Goal: Transaction & Acquisition: Purchase product/service

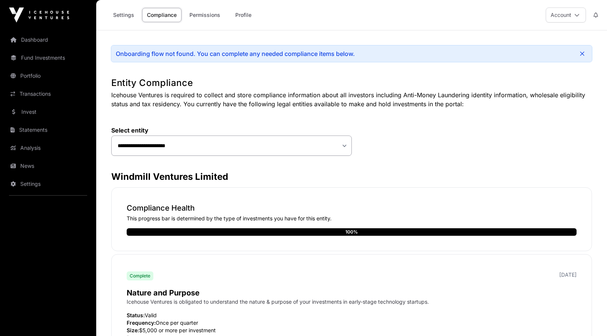
click at [243, 20] on link "Profile" at bounding box center [243, 15] width 30 height 14
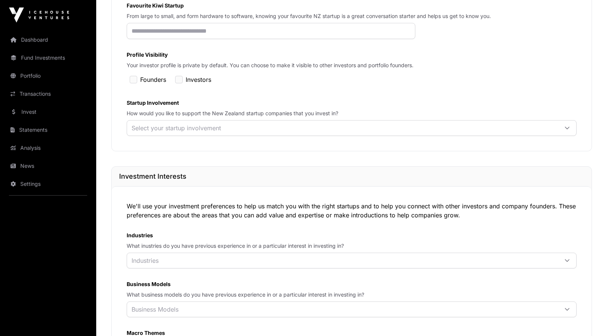
scroll to position [214, 0]
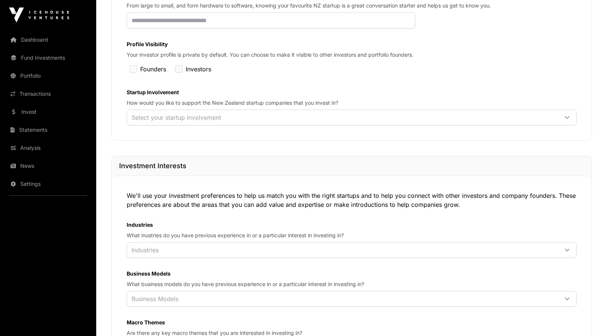
click at [221, 115] on div "Select your startup involvement" at bounding box center [176, 117] width 98 height 15
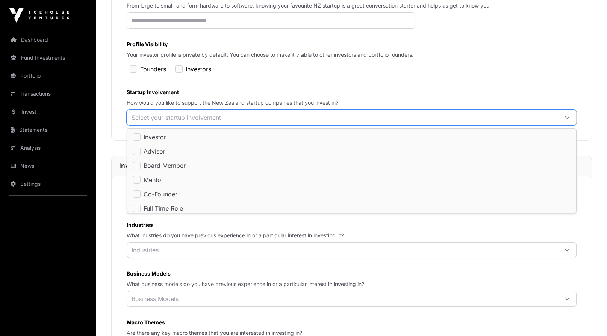
click at [300, 80] on div "LinkedIn Profile Add your LinkedIn profile URL to display your profile photo an…" at bounding box center [352, 33] width 450 height 183
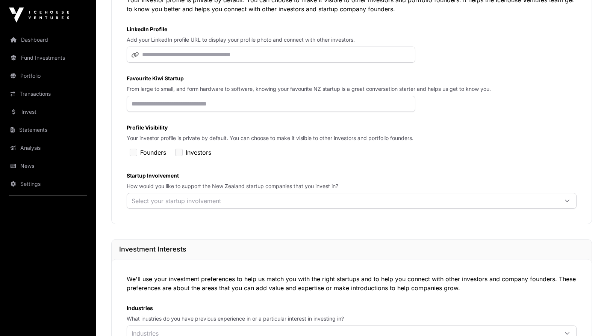
scroll to position [0, 0]
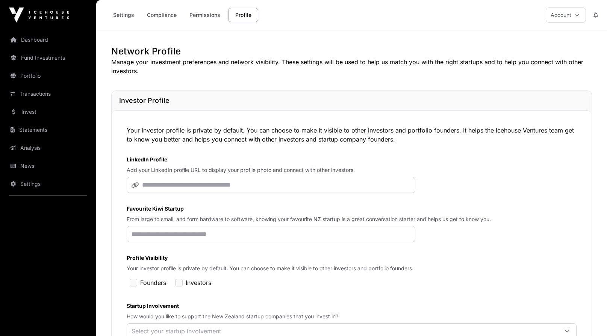
click at [120, 17] on link "Settings" at bounding box center [123, 15] width 31 height 14
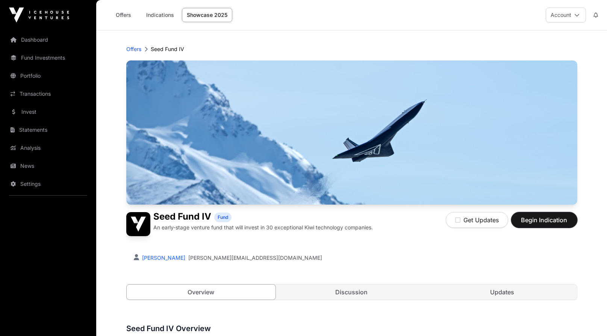
click at [526, 220] on span "Begin Indication" at bounding box center [544, 220] width 47 height 9
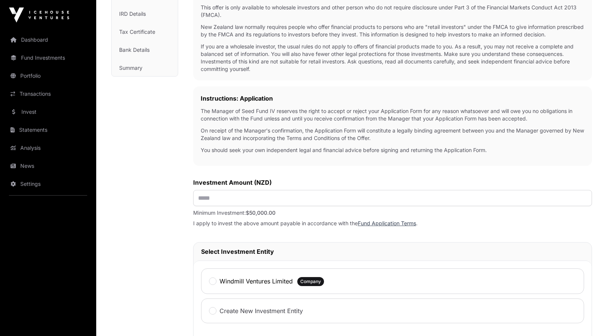
scroll to position [148, 0]
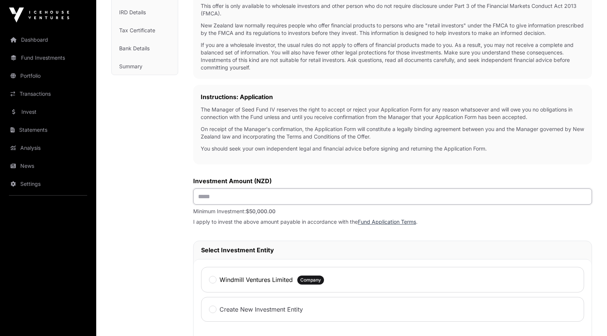
click at [208, 197] on input "text" at bounding box center [392, 197] width 399 height 16
type input "*******"
click at [159, 110] on div "Investment Fund Application AML Nature & Purpose Wholesale IRD Details Tax Cert…" at bounding box center [144, 216] width 67 height 603
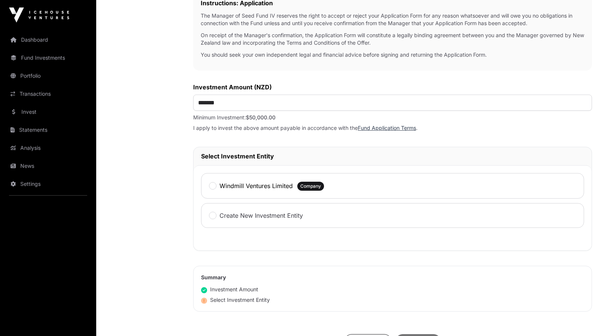
scroll to position [247, 0]
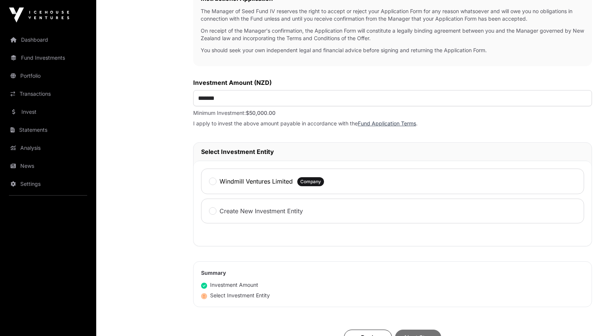
click at [236, 183] on label "Windmill Ventures Limited" at bounding box center [256, 181] width 73 height 9
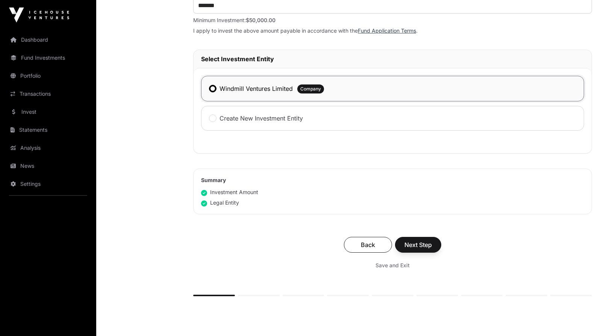
scroll to position [345, 0]
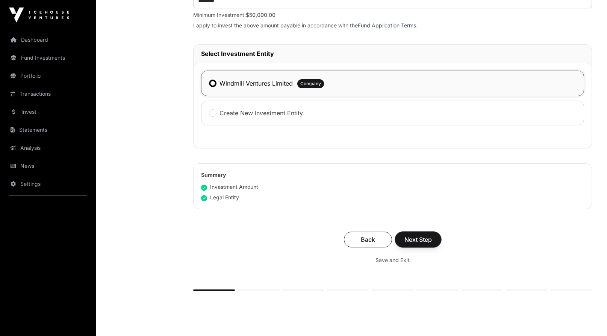
click at [424, 241] on span "Next Step" at bounding box center [417, 239] width 27 height 9
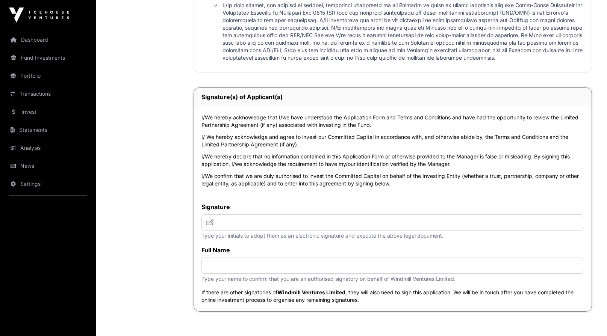
scroll to position [1659, 0]
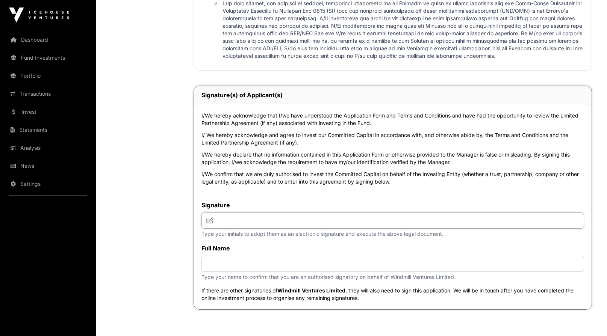
click at [314, 218] on input "text" at bounding box center [392, 221] width 383 height 16
click at [294, 252] on label "Full Name" at bounding box center [392, 248] width 383 height 9
click at [211, 223] on icon at bounding box center [210, 221] width 8 height 6
click at [239, 268] on input "text" at bounding box center [392, 264] width 383 height 16
click at [236, 221] on input "**" at bounding box center [392, 221] width 383 height 16
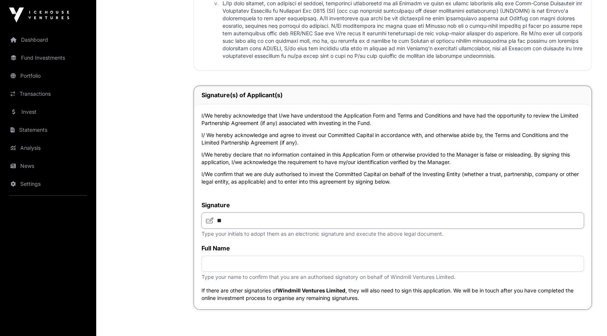
type input "**"
click at [222, 268] on input "text" at bounding box center [392, 264] width 383 height 16
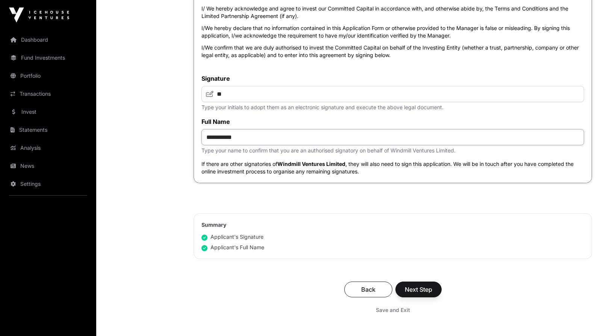
scroll to position [1791, 0]
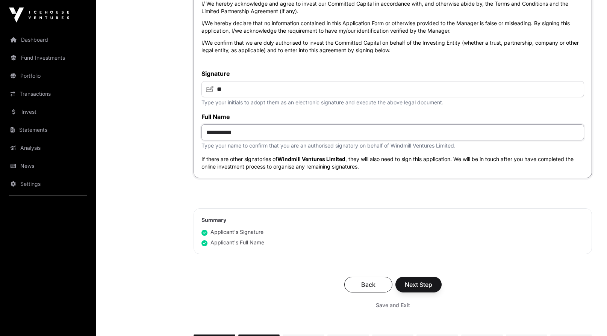
type input "**********"
click at [425, 289] on span "Next Step" at bounding box center [418, 284] width 27 height 9
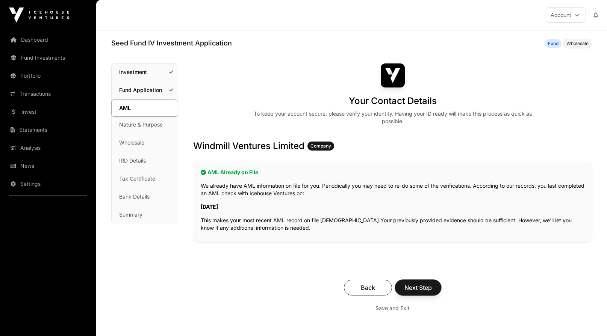
click at [425, 291] on span "Next Step" at bounding box center [417, 287] width 27 height 9
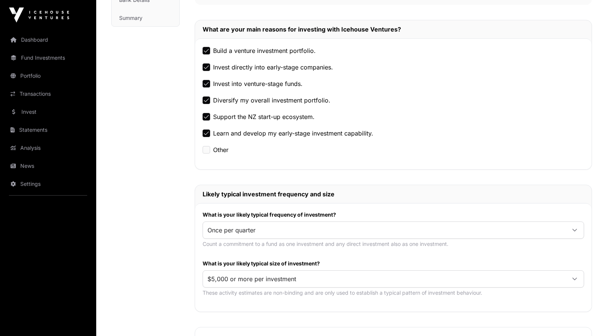
scroll to position [239, 0]
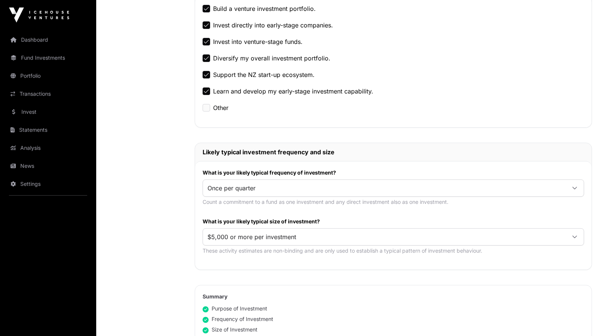
click at [426, 195] on div "Once per quarter" at bounding box center [394, 188] width 382 height 17
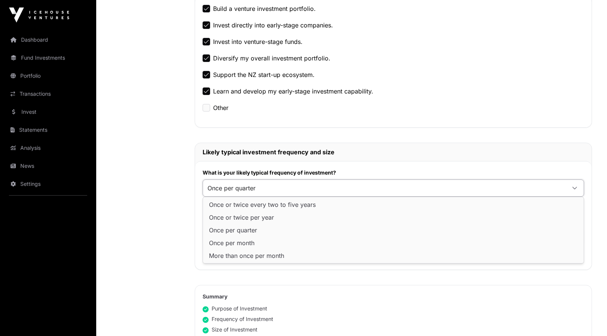
click at [426, 195] on div "Once per quarter" at bounding box center [394, 188] width 382 height 17
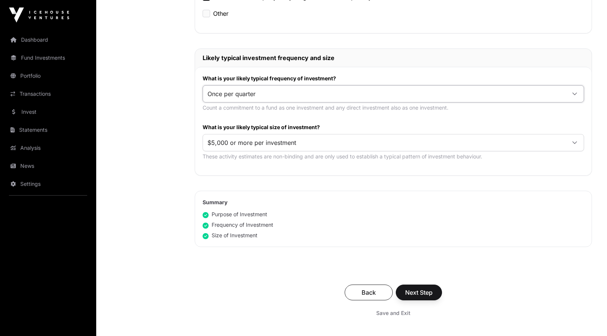
scroll to position [333, 0]
click at [424, 292] on span "Next Step" at bounding box center [418, 293] width 27 height 9
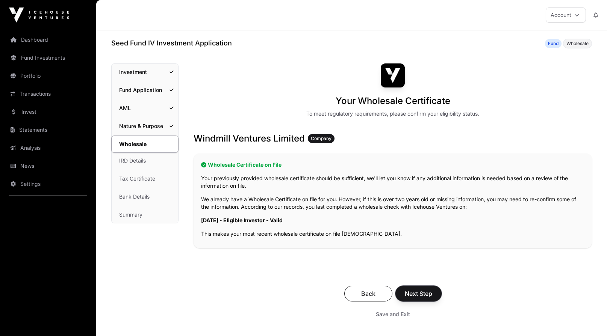
click at [424, 293] on span "Next Step" at bounding box center [418, 293] width 27 height 9
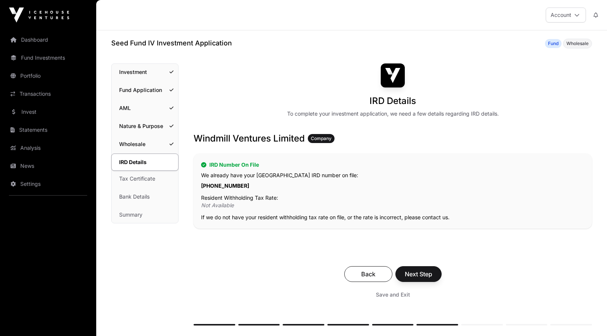
click at [424, 293] on div "Save and Exit" at bounding box center [392, 295] width 383 height 14
click at [420, 276] on span "Next Step" at bounding box center [418, 274] width 27 height 9
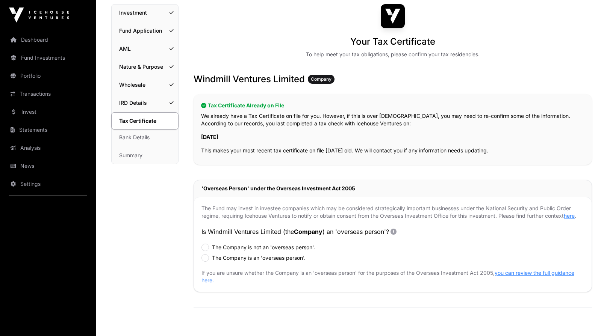
scroll to position [59, 0]
click at [301, 216] on p "The Fund may invest in investee companies which may be considered strategically…" at bounding box center [392, 212] width 383 height 15
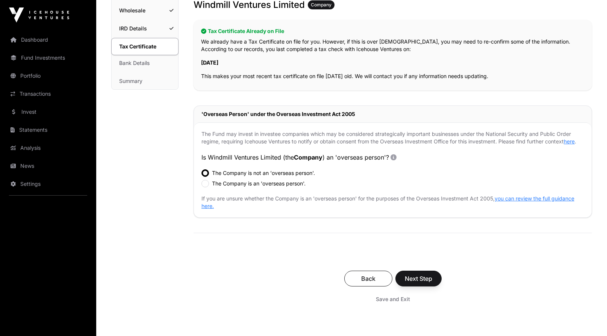
scroll to position [142, 0]
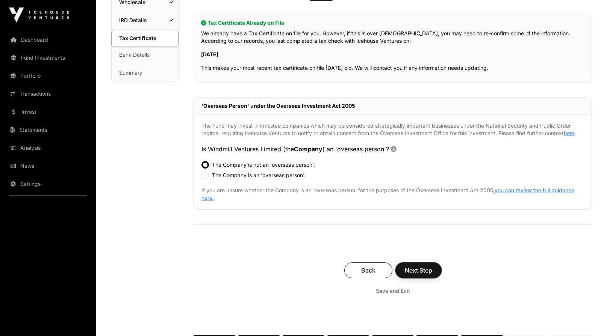
click at [416, 274] on span "Next Step" at bounding box center [418, 270] width 27 height 9
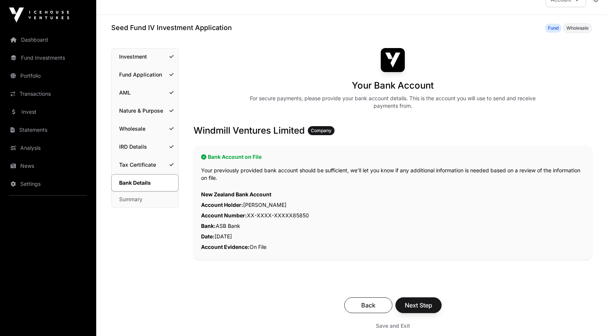
scroll to position [20, 0]
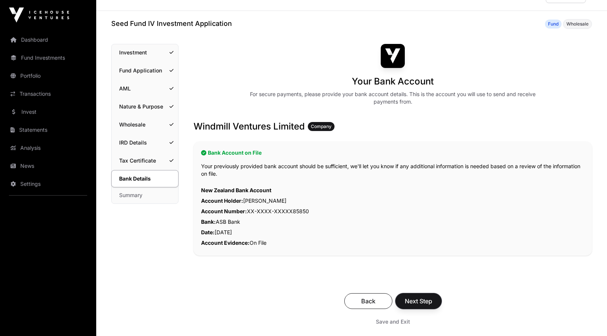
click at [422, 301] on span "Next Step" at bounding box center [418, 301] width 27 height 9
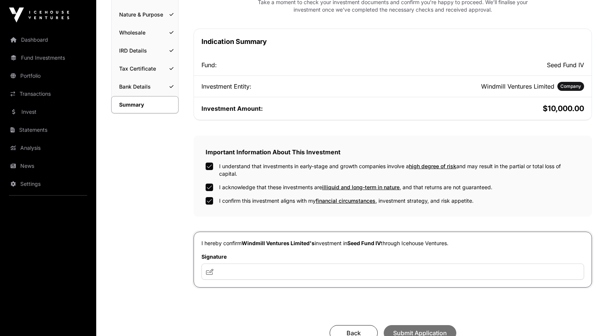
scroll to position [113, 0]
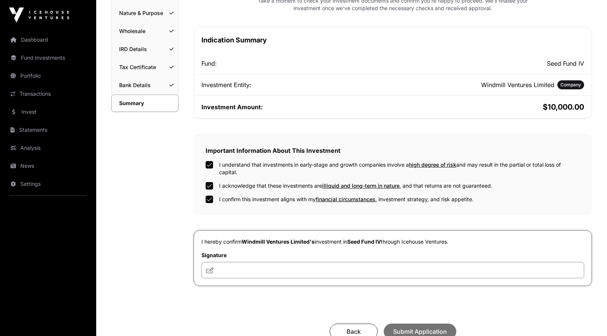
click at [237, 271] on input "text" at bounding box center [392, 270] width 383 height 16
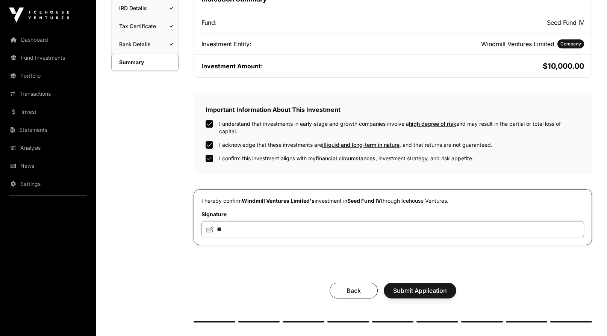
scroll to position [164, 0]
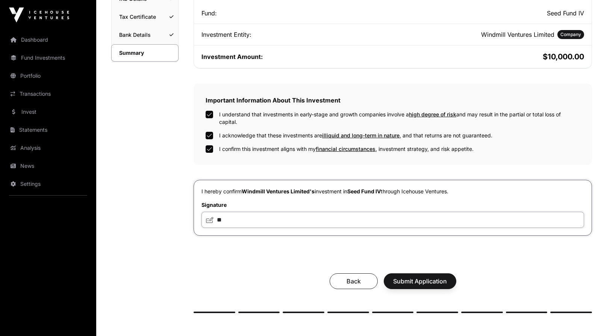
type input "**"
click at [435, 286] on span "Submit Application" at bounding box center [420, 281] width 54 height 9
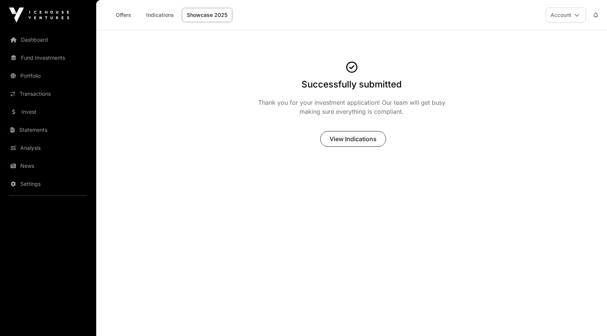
scroll to position [4, 0]
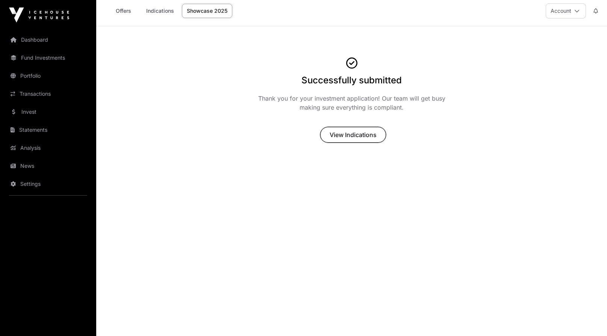
click at [354, 136] on span "View Indications" at bounding box center [353, 134] width 47 height 9
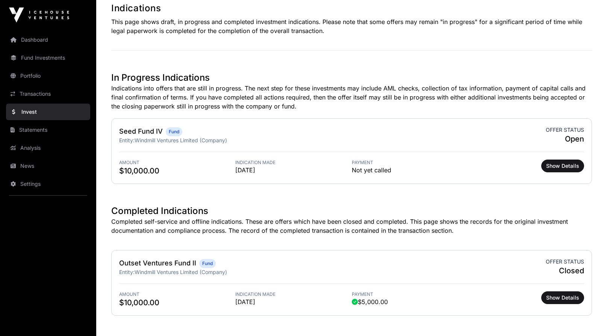
scroll to position [194, 0]
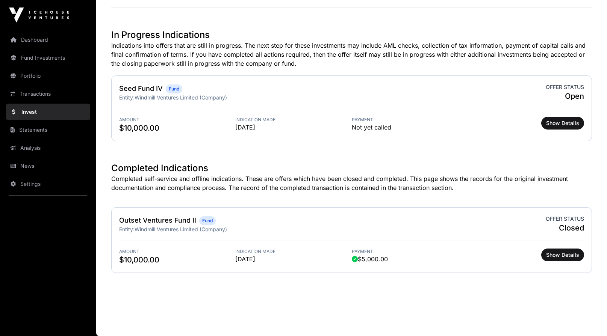
click at [29, 182] on link "Settings" at bounding box center [48, 184] width 84 height 17
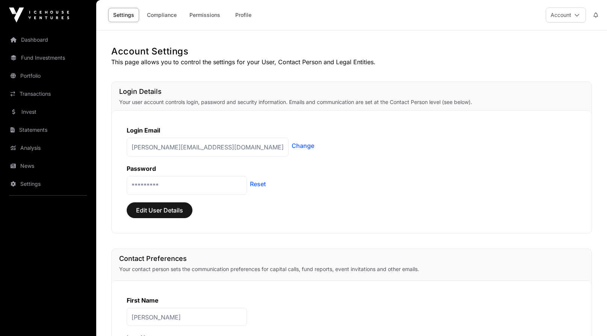
click at [292, 148] on link "Change" at bounding box center [303, 145] width 23 height 9
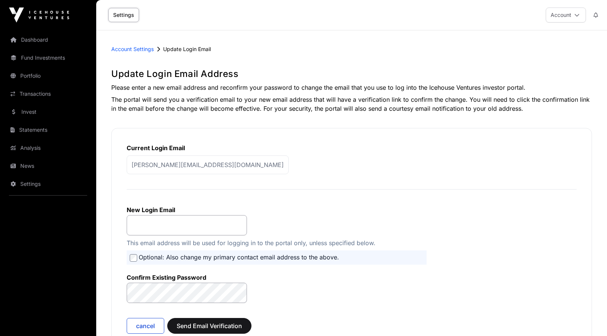
click at [189, 164] on p "[PERSON_NAME][EMAIL_ADDRESS][DOMAIN_NAME]" at bounding box center [208, 165] width 162 height 19
click at [170, 220] on input "email" at bounding box center [187, 225] width 120 height 20
type input "**********"
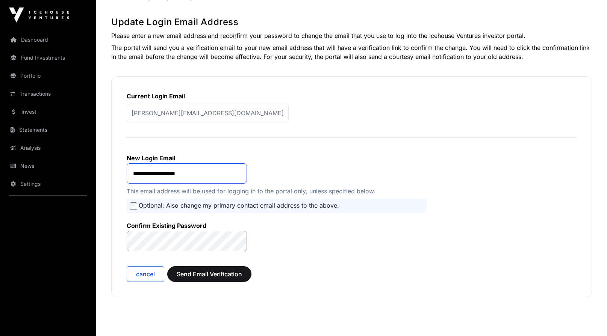
scroll to position [60, 0]
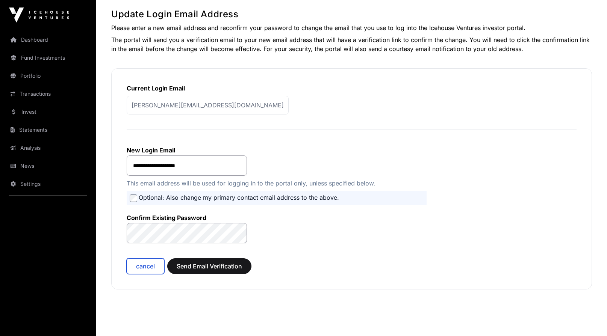
click at [149, 269] on span "cancel" at bounding box center [145, 266] width 19 height 9
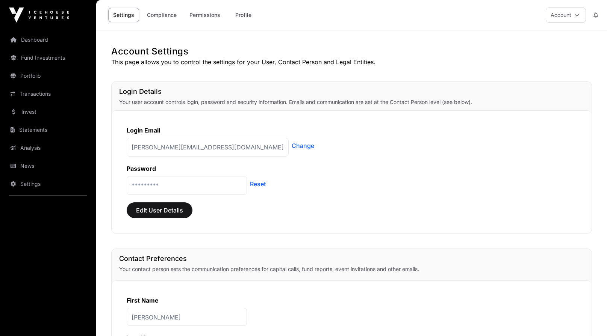
click at [158, 184] on p "*********" at bounding box center [187, 185] width 120 height 19
click at [254, 183] on link "Reset" at bounding box center [258, 184] width 16 height 9
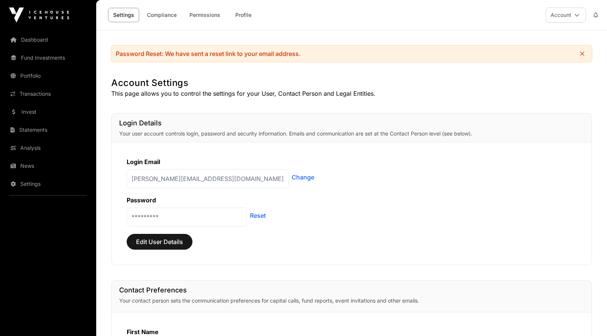
click at [309, 183] on div "[PERSON_NAME][EMAIL_ADDRESS][DOMAIN_NAME] Change" at bounding box center [352, 178] width 450 height 22
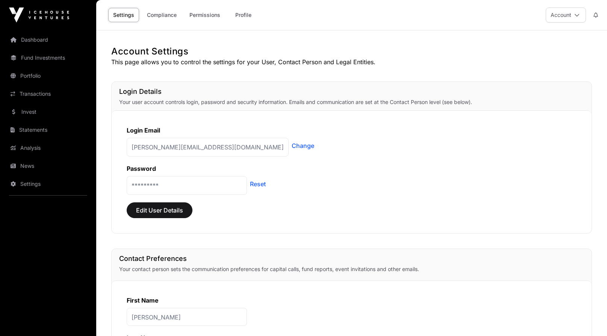
click at [292, 148] on link "Change" at bounding box center [303, 145] width 23 height 9
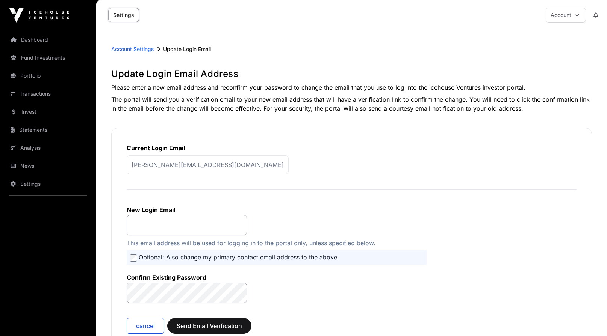
scroll to position [29, 0]
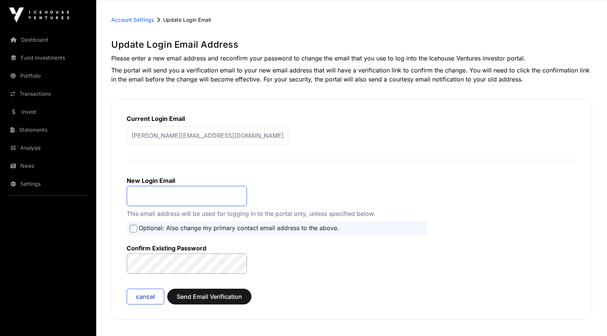
click at [176, 192] on input "email" at bounding box center [187, 196] width 120 height 20
type input "**********"
click at [201, 296] on span "Send Email Verification" at bounding box center [209, 296] width 65 height 9
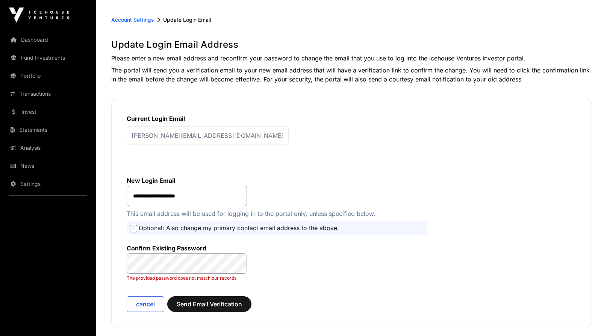
click at [49, 43] on link "Dashboard" at bounding box center [48, 40] width 84 height 17
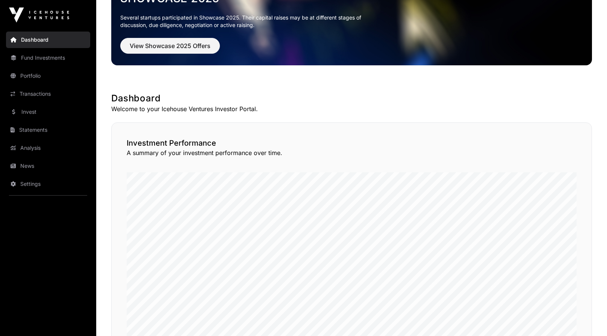
scroll to position [61, 0]
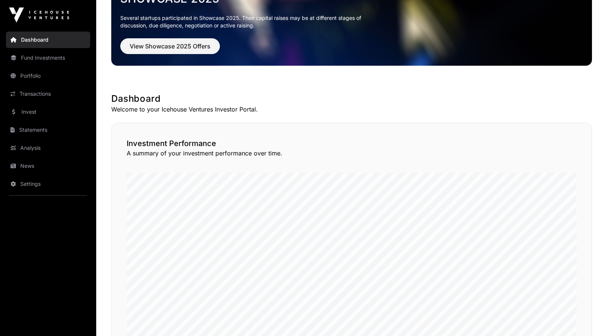
click at [479, 167] on div "Investment Performance A summary of your investment performance over time." at bounding box center [351, 240] width 481 height 234
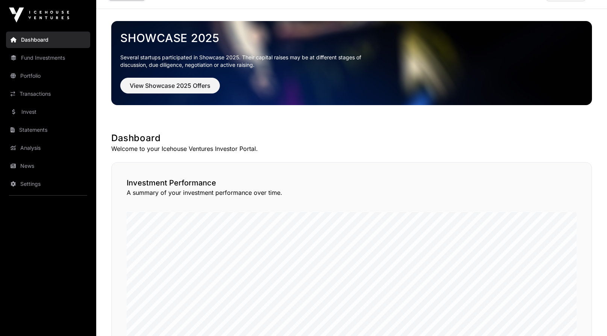
scroll to position [0, 0]
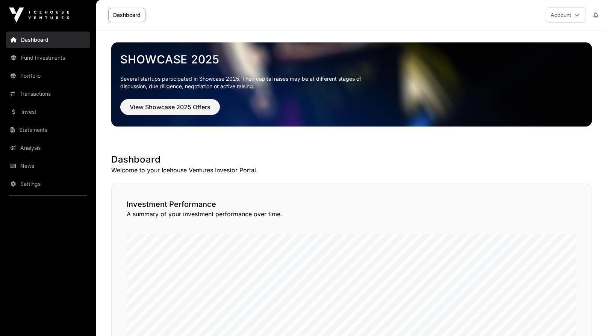
click at [39, 58] on link "Fund Investments" at bounding box center [48, 58] width 84 height 17
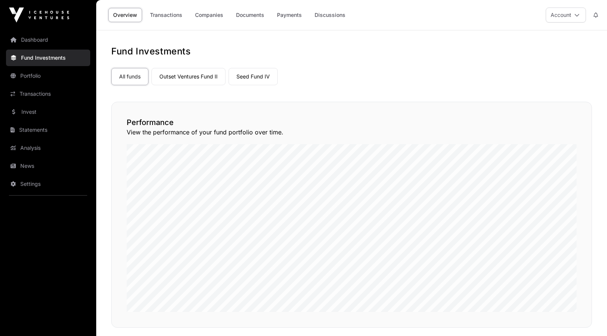
click at [237, 83] on link "Seed Fund IV" at bounding box center [253, 76] width 49 height 17
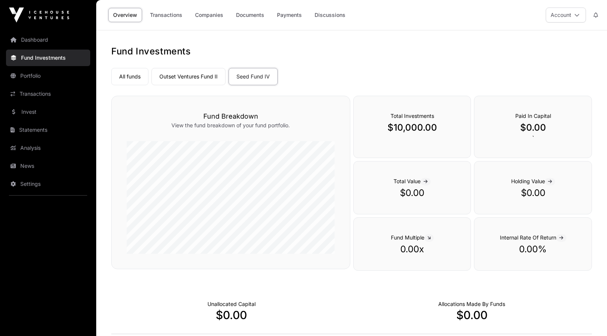
click at [205, 81] on link "Outset Ventures Fund II" at bounding box center [188, 76] width 74 height 17
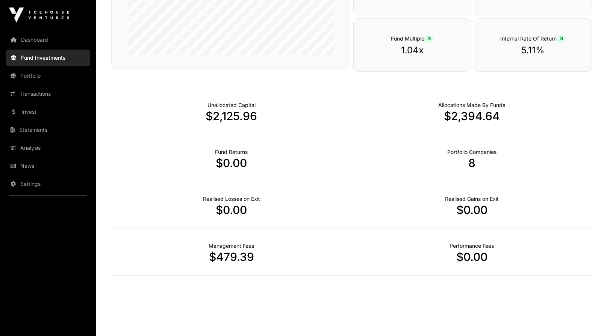
scroll to position [202, 0]
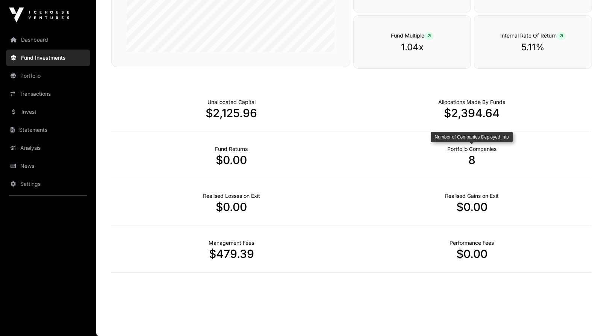
click at [474, 150] on p "Portfolio Companies" at bounding box center [471, 149] width 49 height 8
click at [27, 81] on link "Portfolio" at bounding box center [48, 76] width 84 height 17
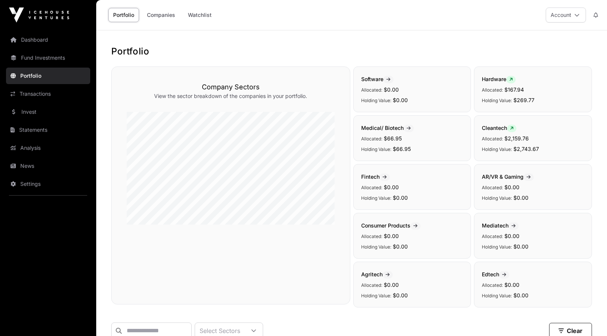
click at [167, 15] on link "Companies" at bounding box center [161, 15] width 38 height 14
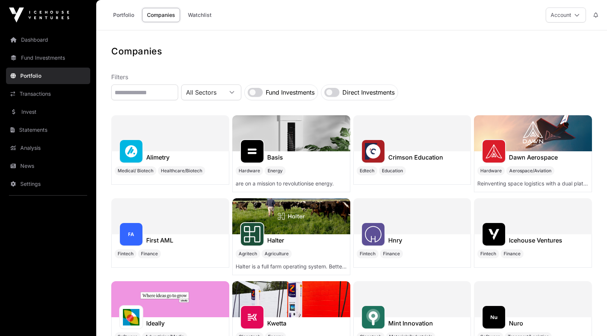
click at [201, 14] on link "Watchlist" at bounding box center [199, 15] width 33 height 14
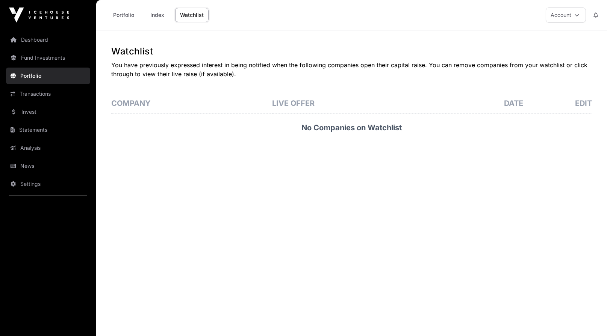
click at [130, 14] on link "Portfolio" at bounding box center [123, 15] width 31 height 14
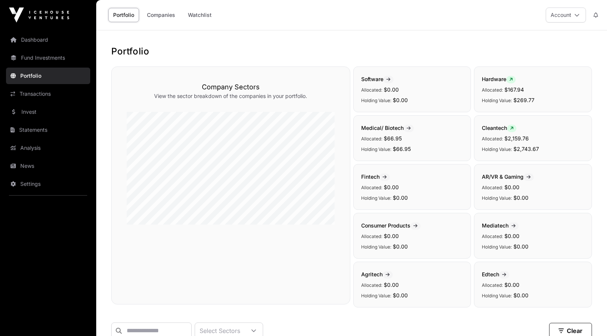
click at [60, 96] on link "Transactions" at bounding box center [48, 94] width 84 height 17
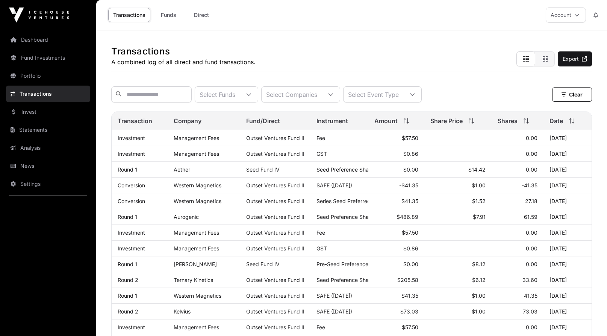
click at [52, 127] on link "Statements" at bounding box center [48, 130] width 84 height 17
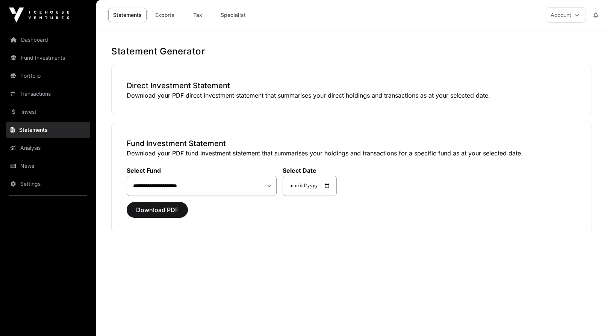
click at [49, 146] on link "Analysis" at bounding box center [48, 148] width 84 height 17
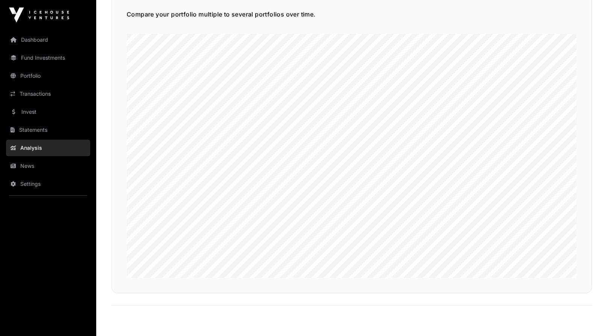
scroll to position [1816, 0]
click at [25, 167] on link "News" at bounding box center [48, 166] width 84 height 17
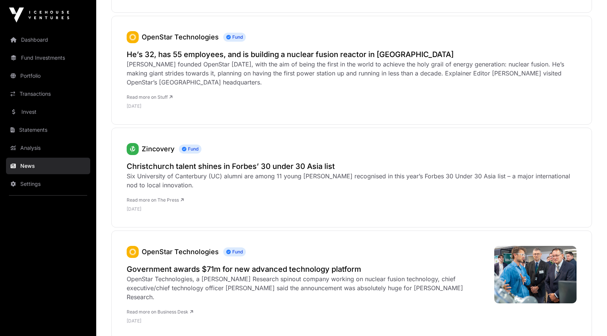
scroll to position [577, 0]
